Goal: Task Accomplishment & Management: Manage account settings

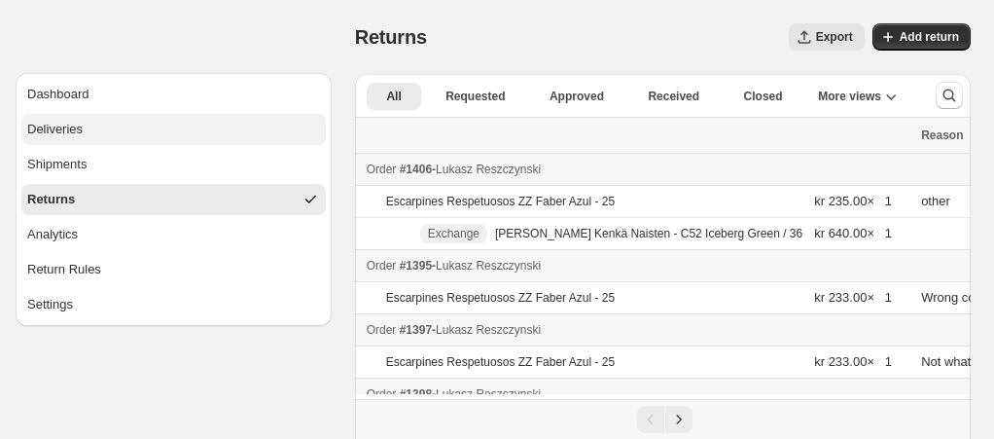
click at [113, 126] on button "Deliveries" at bounding box center [173, 129] width 305 height 31
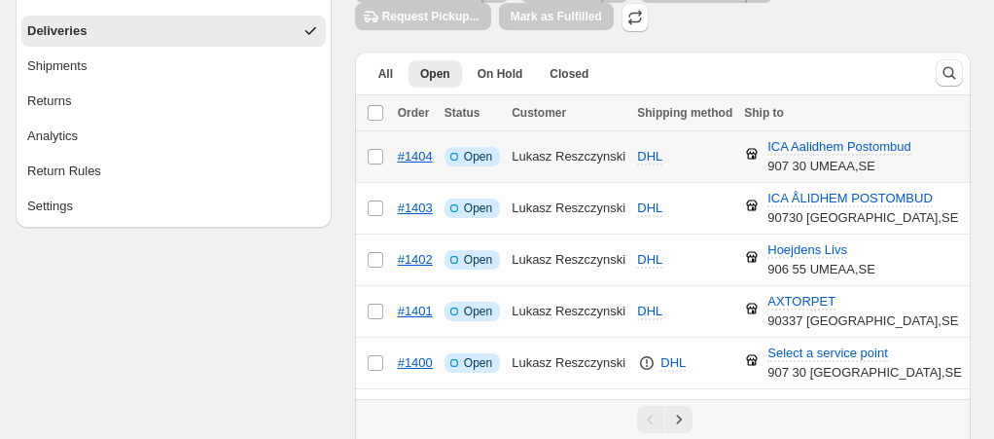
click at [476, 158] on span "Open" at bounding box center [478, 157] width 28 height 16
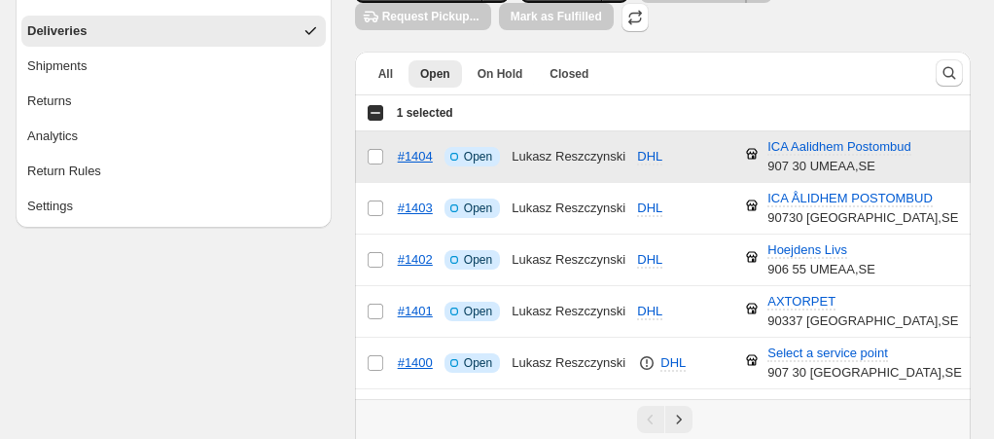
click at [476, 158] on span "Open" at bounding box center [478, 157] width 28 height 16
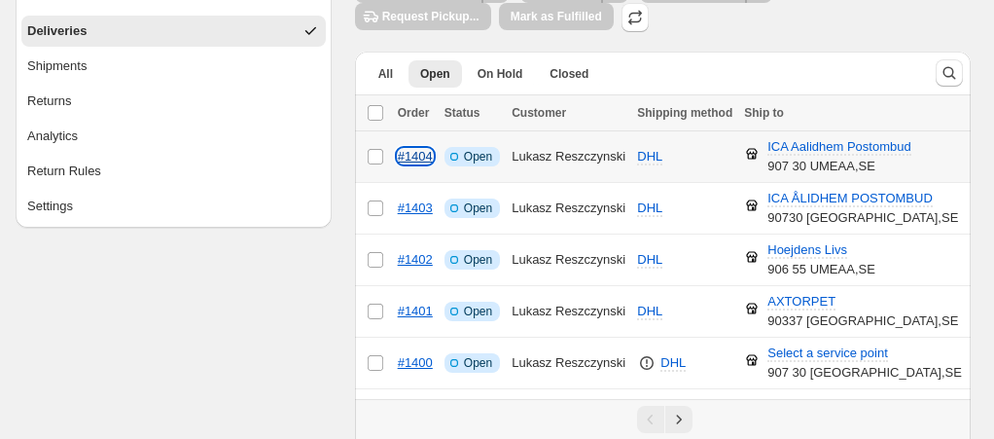
click at [421, 157] on link "#1404" at bounding box center [415, 156] width 35 height 15
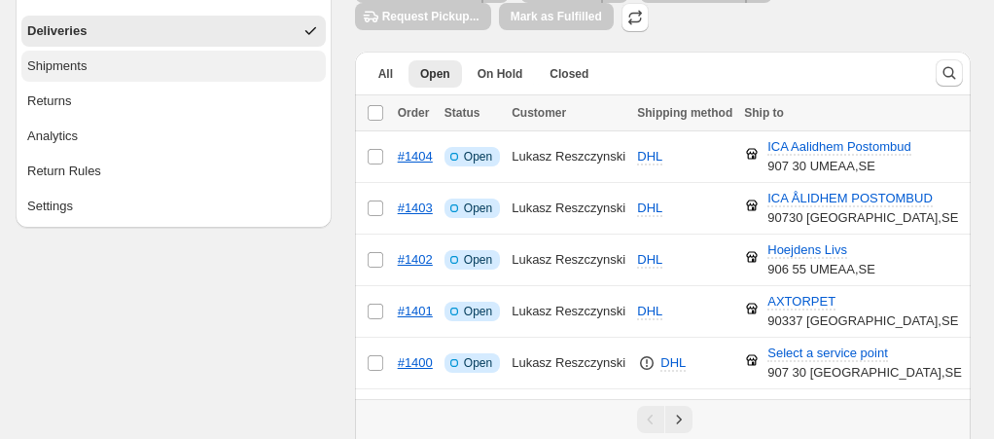
click at [150, 62] on button "Shipments" at bounding box center [173, 66] width 305 height 31
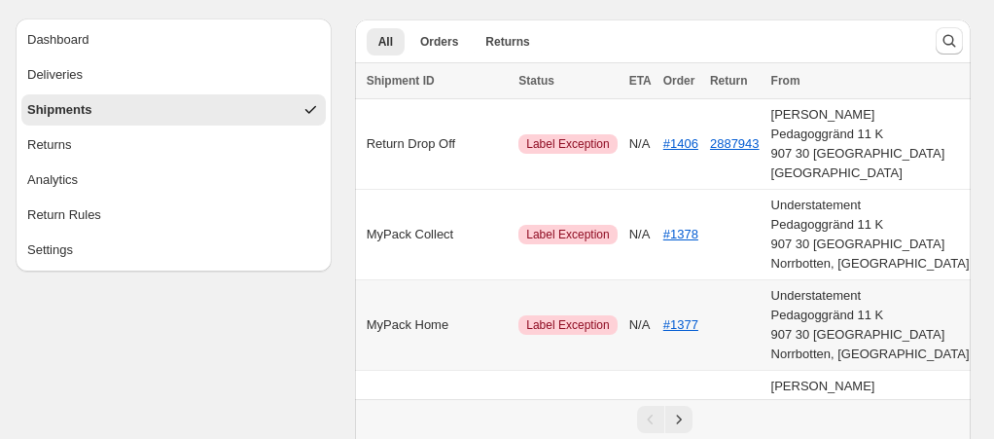
scroll to position [54, 0]
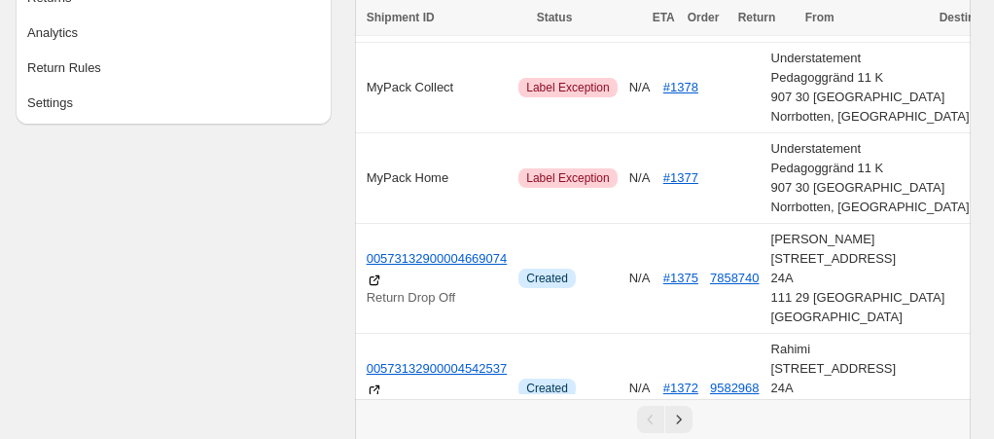
click at [669, 18] on span "ETA" at bounding box center [664, 18] width 22 height 14
click at [574, 10] on div "Status" at bounding box center [589, 17] width 104 height 19
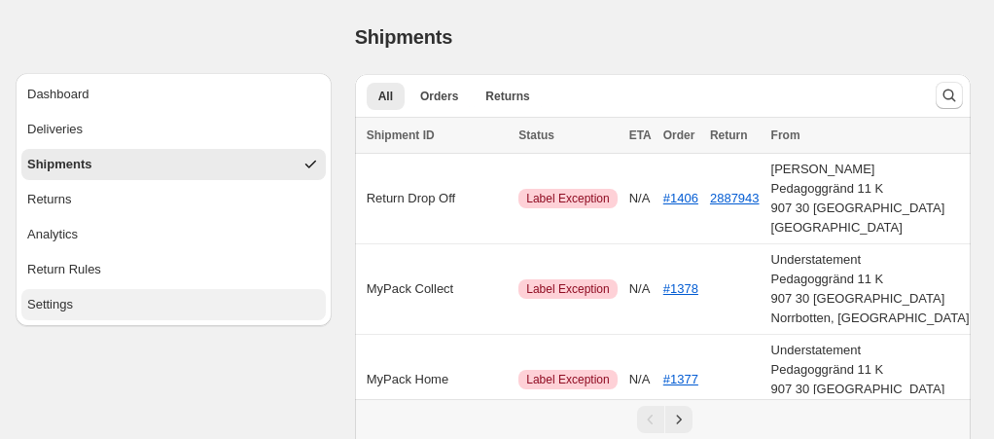
click at [117, 302] on button "Settings" at bounding box center [173, 304] width 305 height 31
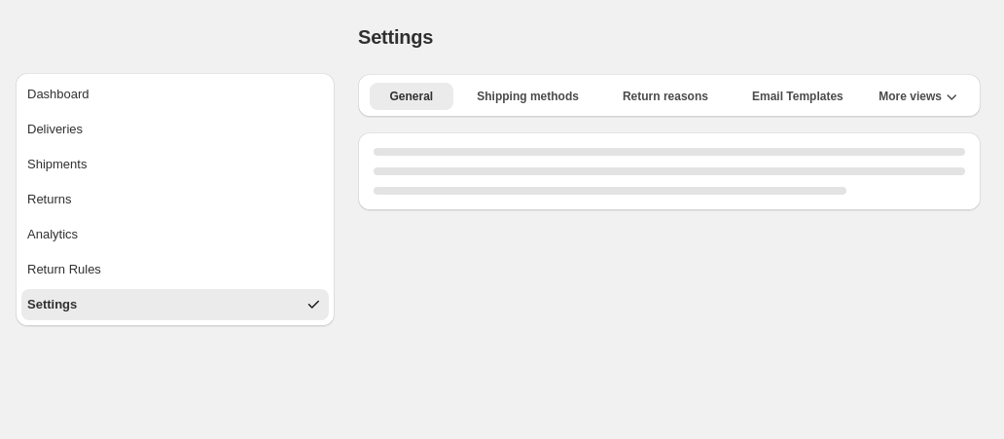
select select "**"
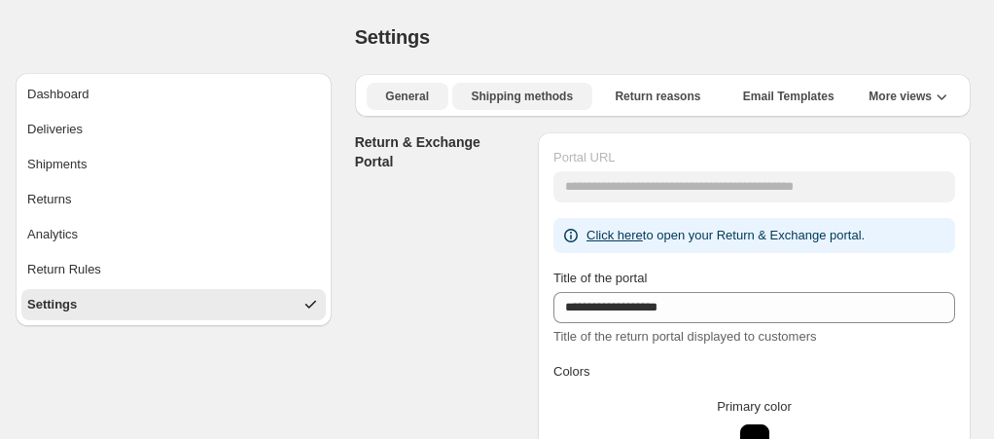
click at [503, 102] on span "Shipping methods" at bounding box center [522, 97] width 102 height 16
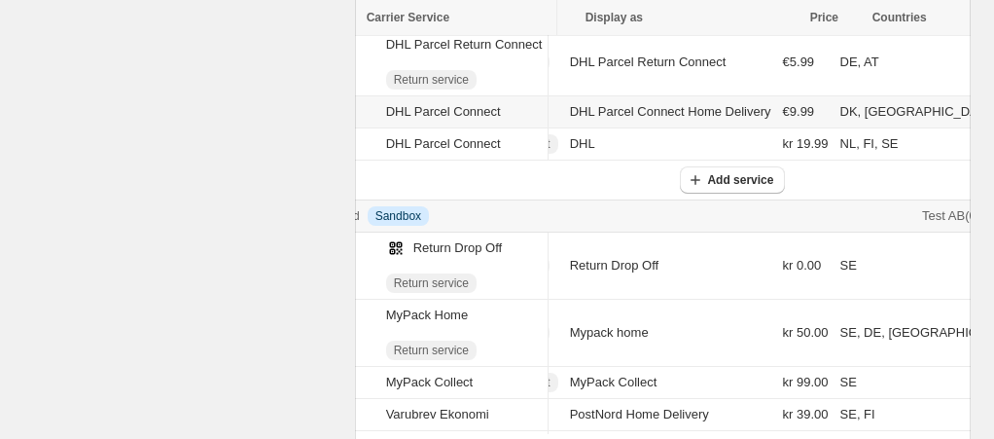
scroll to position [580, 0]
